Goal: Task Accomplishment & Management: Manage account settings

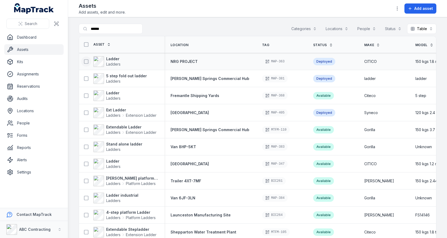
click at [86, 62] on icon at bounding box center [86, 61] width 5 height 5
click at [86, 82] on button at bounding box center [86, 78] width 10 height 10
click at [86, 95] on icon at bounding box center [86, 95] width 5 height 5
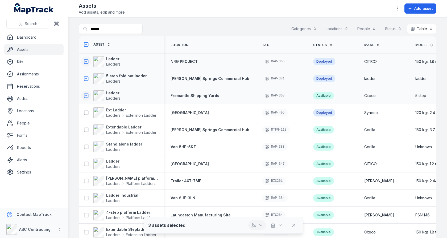
click at [253, 227] on icon "button" at bounding box center [253, 224] width 5 height 5
click at [87, 47] on button at bounding box center [86, 44] width 10 height 10
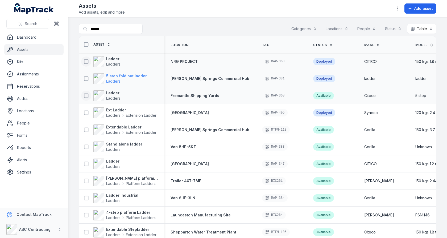
click at [120, 76] on strong "5 step fold out ladder" at bounding box center [126, 75] width 41 height 5
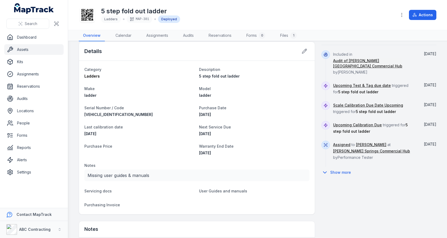
scroll to position [212, 0]
drag, startPoint x: 84, startPoint y: 66, endPoint x: 253, endPoint y: 155, distance: 191.7
click at [253, 155] on div "Category Ladders Description 5 step fold out ladder Make ladder Model ladder Se…" at bounding box center [197, 136] width 236 height 153
click at [253, 155] on dl "Category Ladders Description 5 step fold out ladder Make ladder Model ladder Se…" at bounding box center [196, 137] width 225 height 143
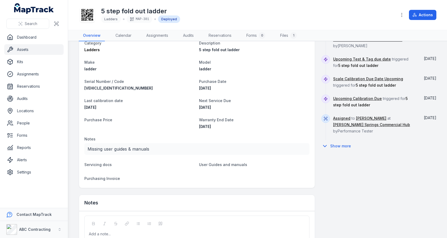
scroll to position [277, 0]
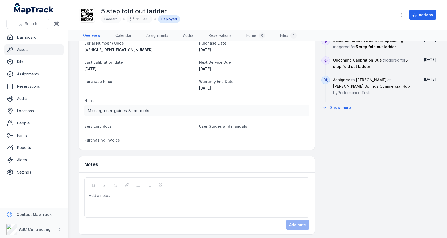
click at [121, 196] on div "Add a note..." at bounding box center [197, 203] width 216 height 21
click at [226, 126] on span "User Guides and manuals" at bounding box center [223, 126] width 48 height 5
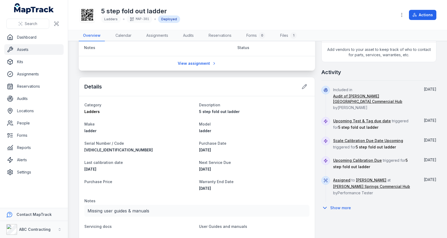
scroll to position [189, 0]
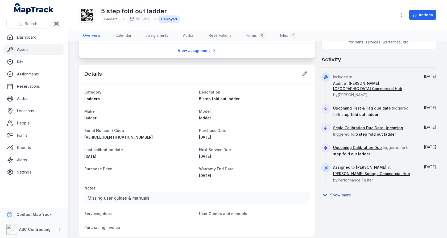
click at [332, 189] on button "Show more" at bounding box center [338, 194] width 33 height 11
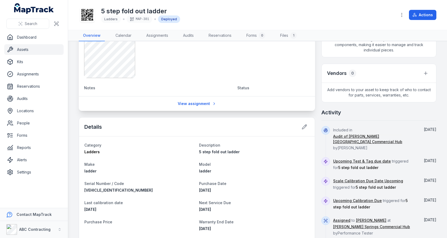
scroll to position [202, 0]
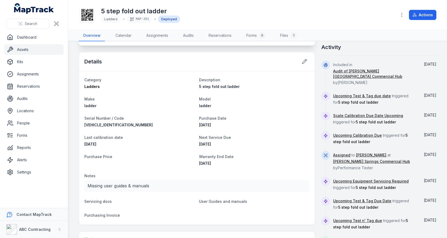
click at [207, 143] on span "[DATE]" at bounding box center [205, 144] width 12 height 5
click at [225, 144] on div "[DATE]" at bounding box center [254, 143] width 110 height 5
drag, startPoint x: 223, startPoint y: 143, endPoint x: 195, endPoint y: 143, distance: 27.7
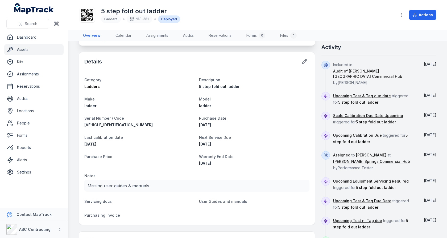
click at [195, 143] on dl "Category Ladders Description 5 step fold out ladder Make ladder Model ladder Se…" at bounding box center [196, 147] width 225 height 143
click at [206, 143] on span "[DATE]" at bounding box center [205, 144] width 12 height 5
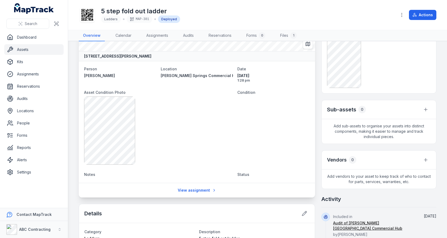
scroll to position [0, 0]
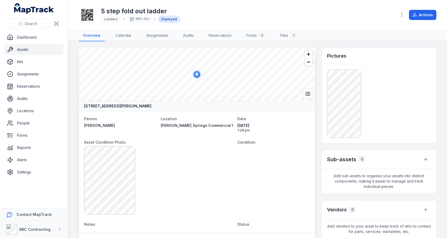
click at [88, 17] on icon at bounding box center [87, 15] width 12 height 12
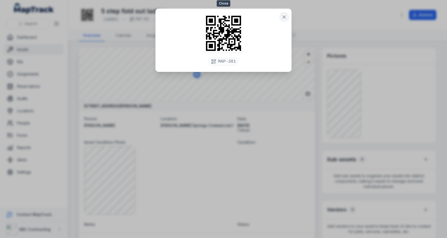
click at [285, 21] on button at bounding box center [284, 17] width 10 height 10
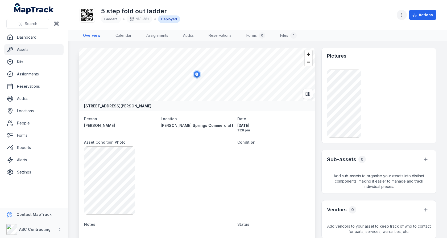
click at [403, 14] on icon "button" at bounding box center [401, 14] width 5 height 5
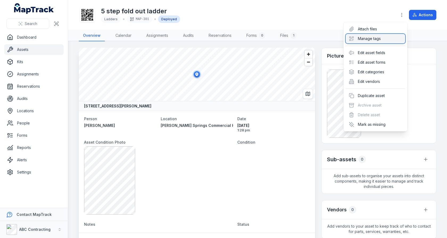
click at [381, 37] on div "Manage tags" at bounding box center [376, 39] width 60 height 10
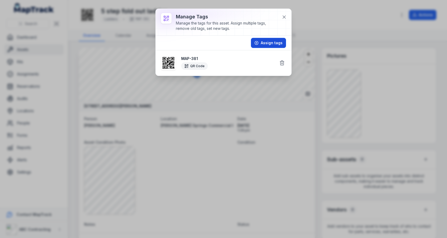
click at [276, 41] on button "Assign tags" at bounding box center [268, 43] width 35 height 10
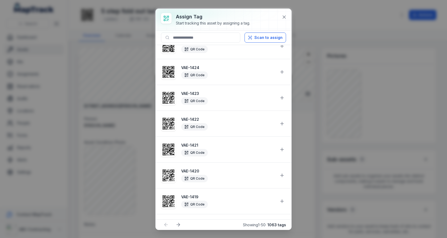
scroll to position [10, 0]
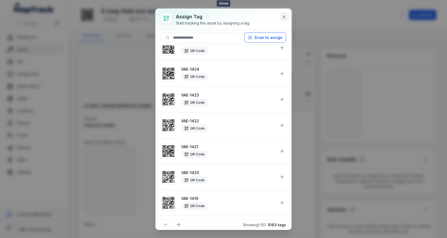
click at [284, 17] on icon at bounding box center [284, 17] width 3 height 3
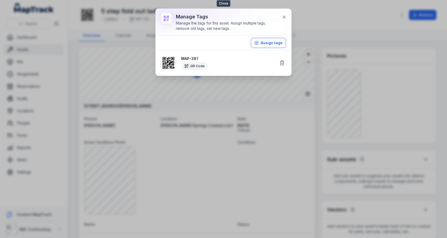
click at [284, 17] on icon at bounding box center [284, 17] width 3 height 3
